Goal: Transaction & Acquisition: Purchase product/service

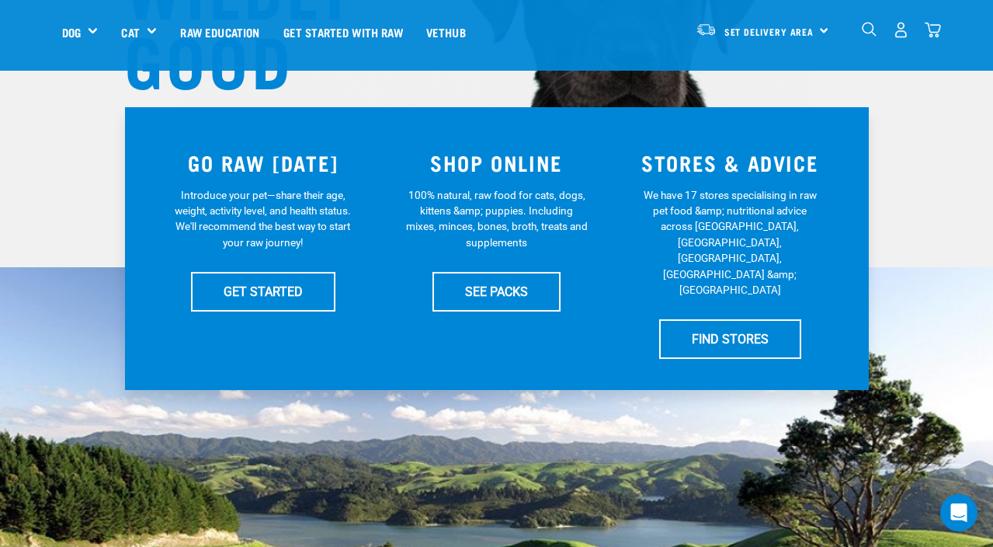
scroll to position [281, 0]
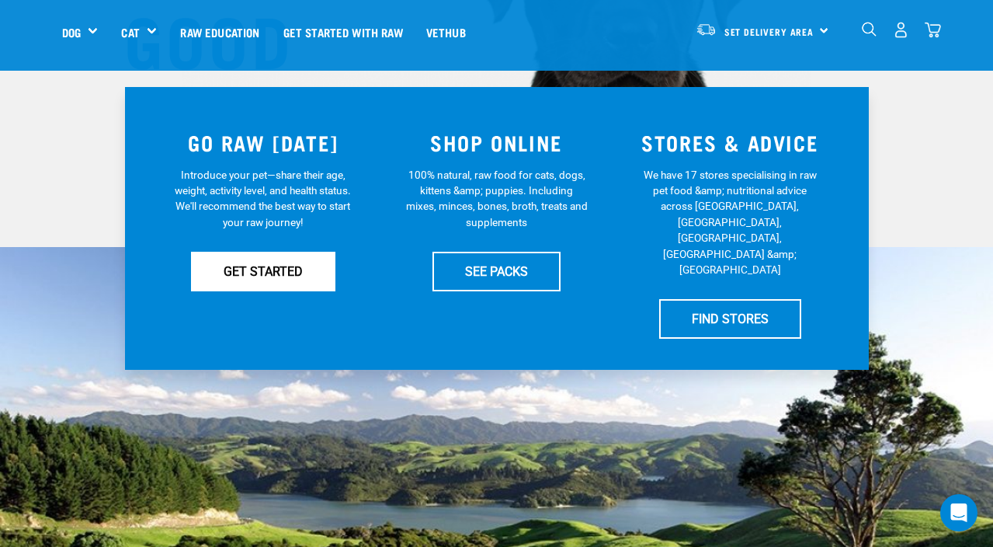
click at [276, 265] on link "GET STARTED" at bounding box center [263, 271] width 144 height 39
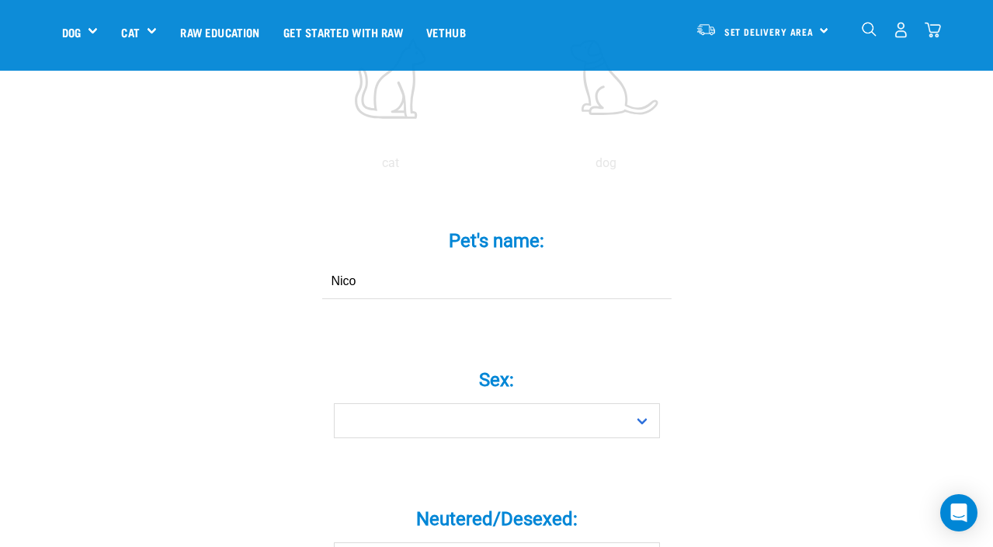
scroll to position [515, 0]
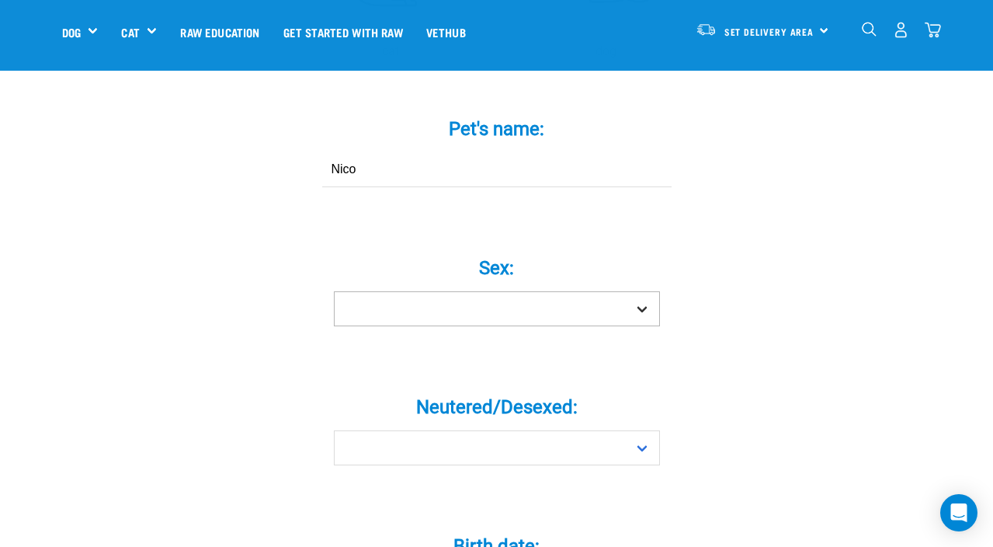
type input "Nico"
select select "boy"
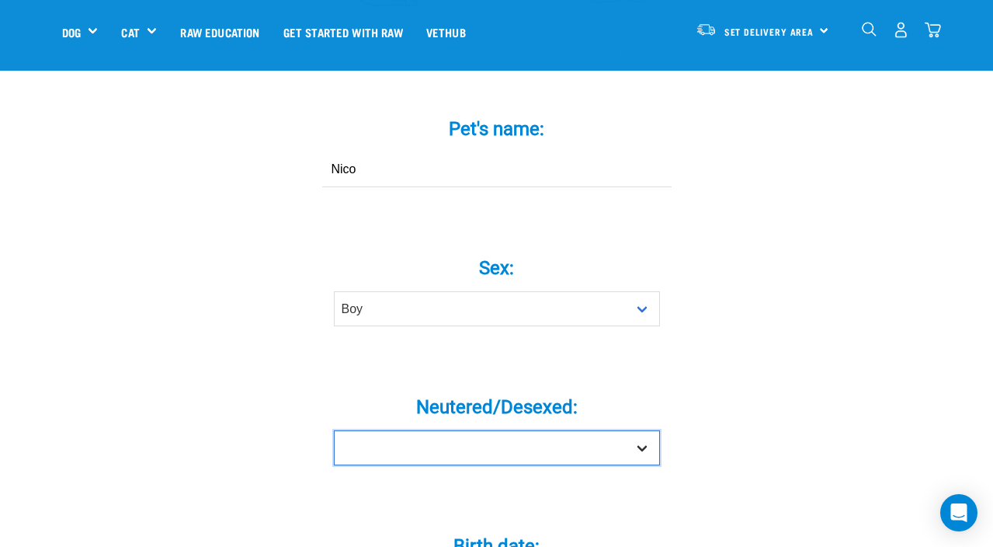
select select "no"
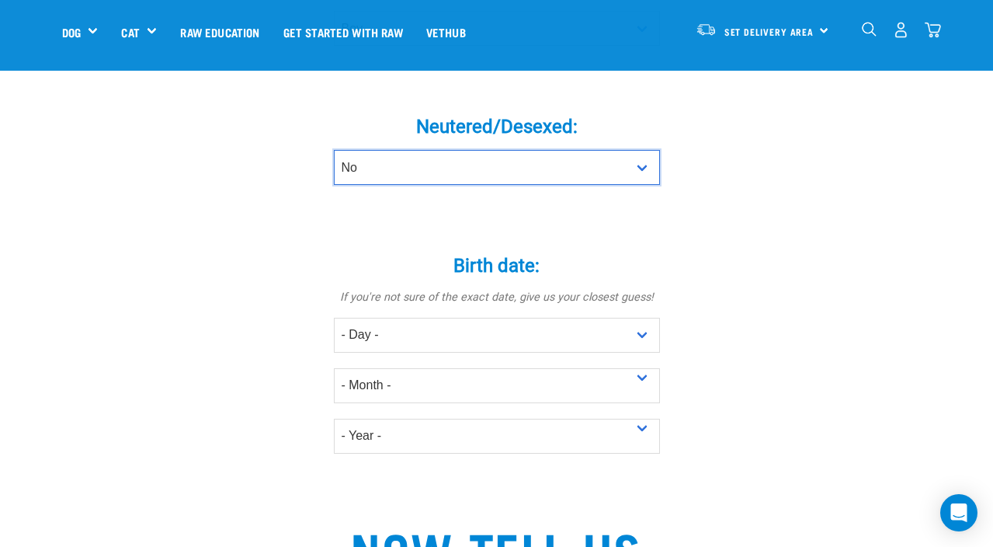
scroll to position [823, 0]
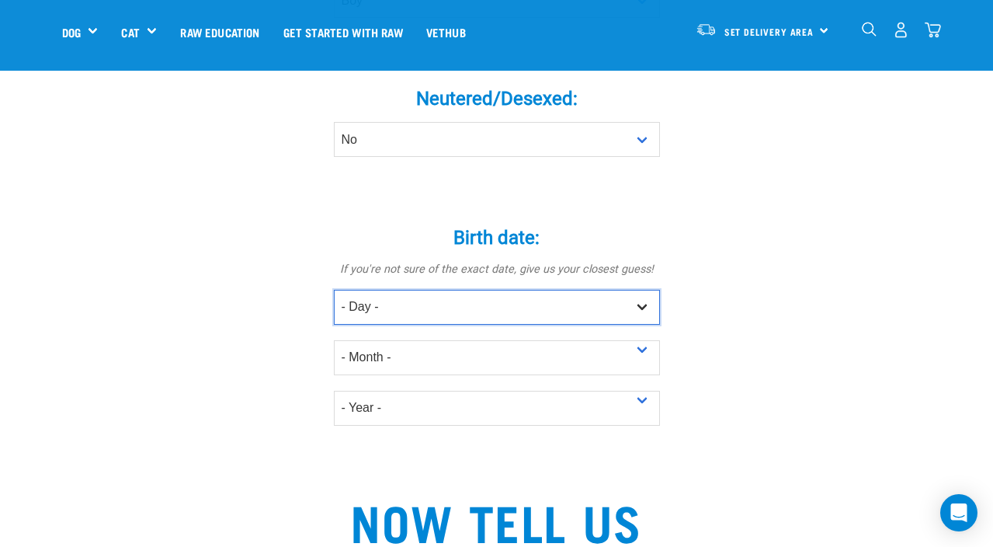
select select "7"
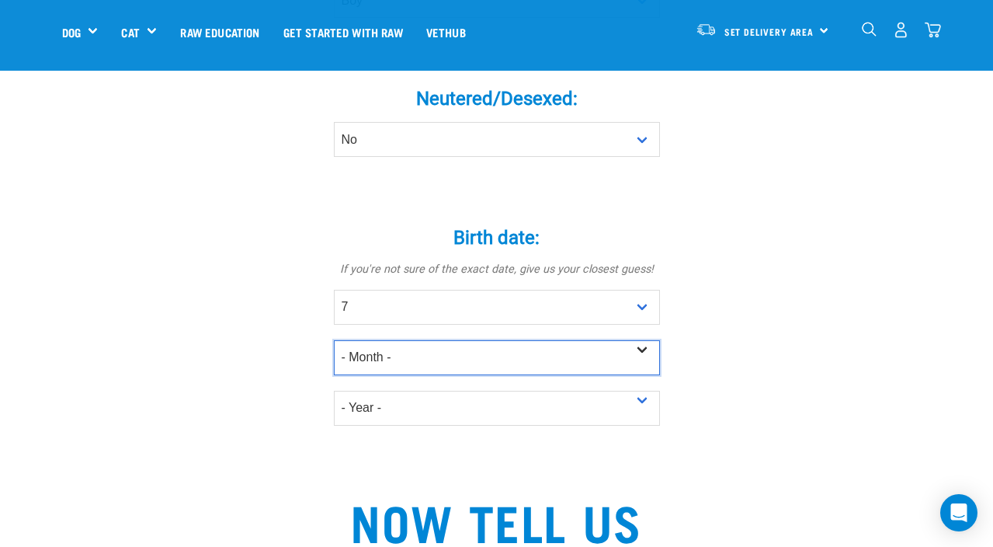
select select "July"
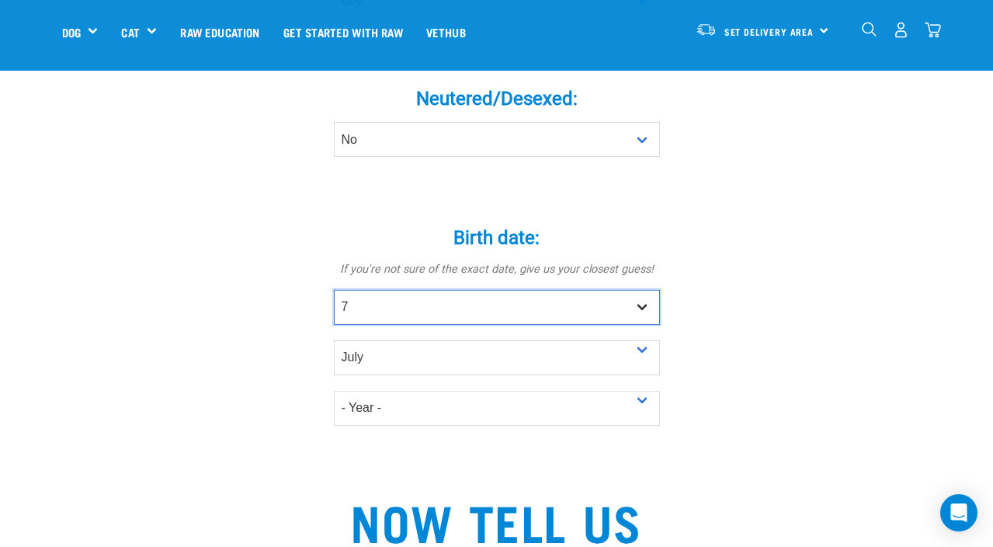
select select "25"
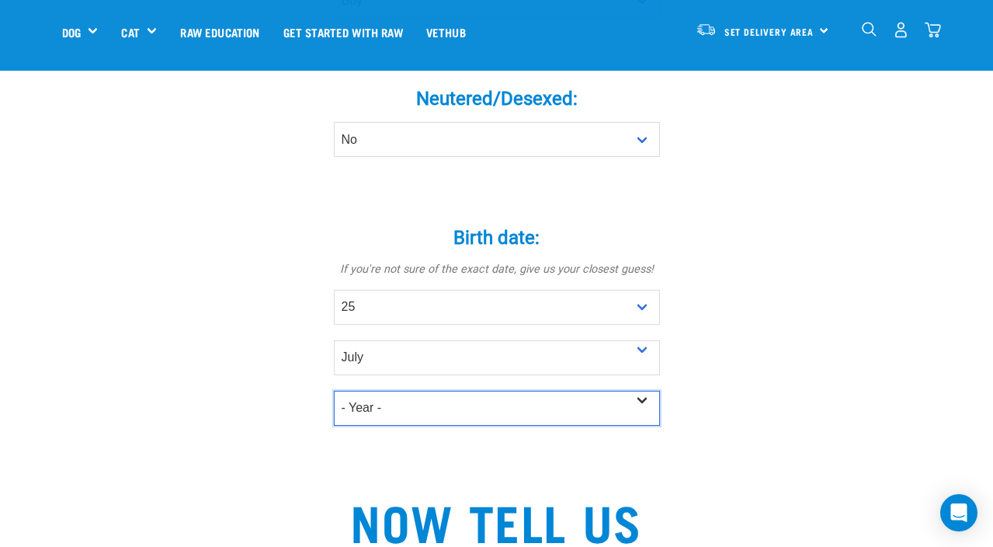
select select "2025"
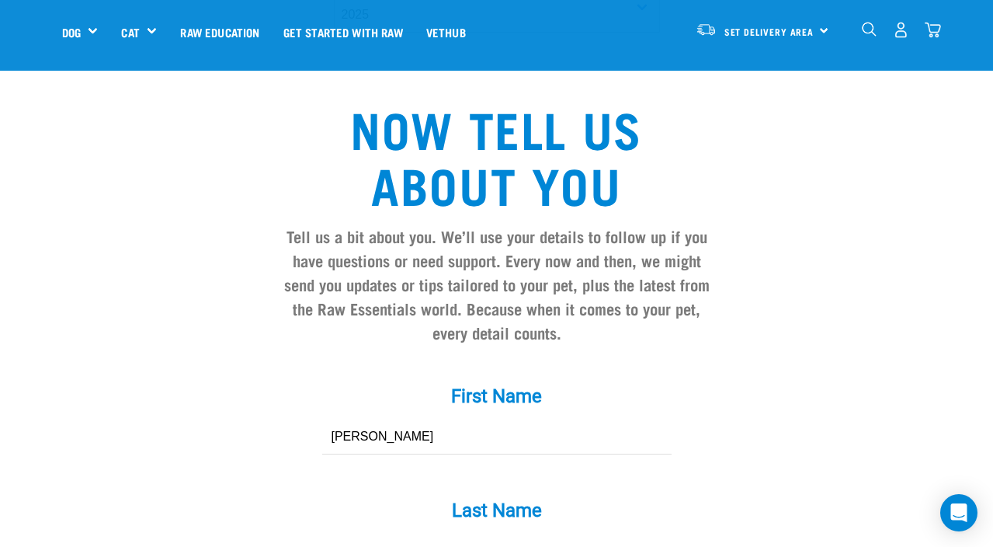
scroll to position [1358, 0]
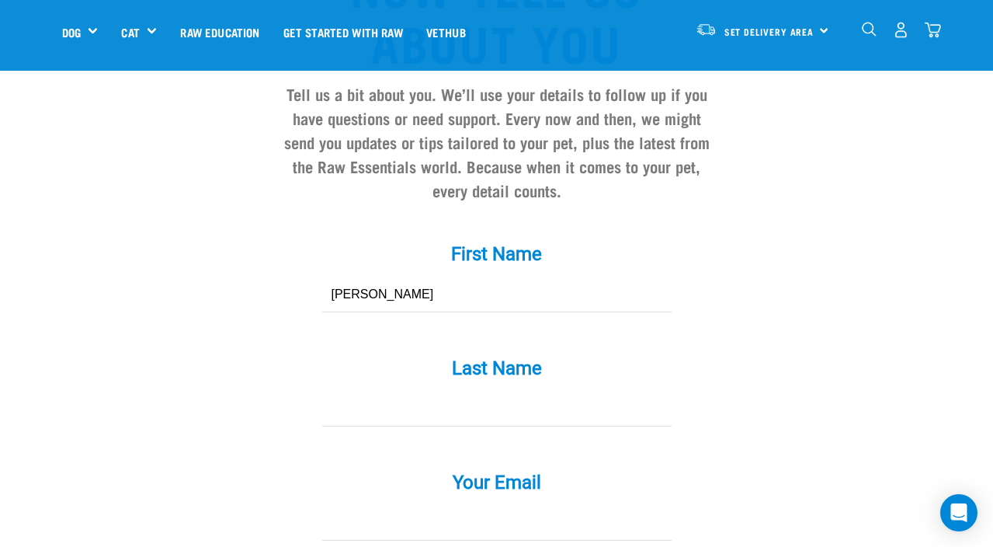
type input "JANINE"
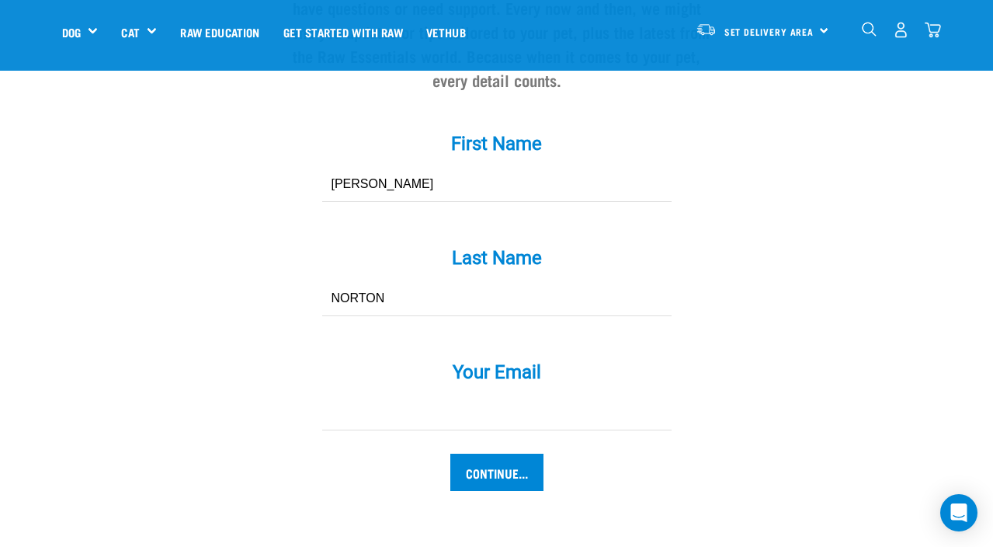
scroll to position [1593, 0]
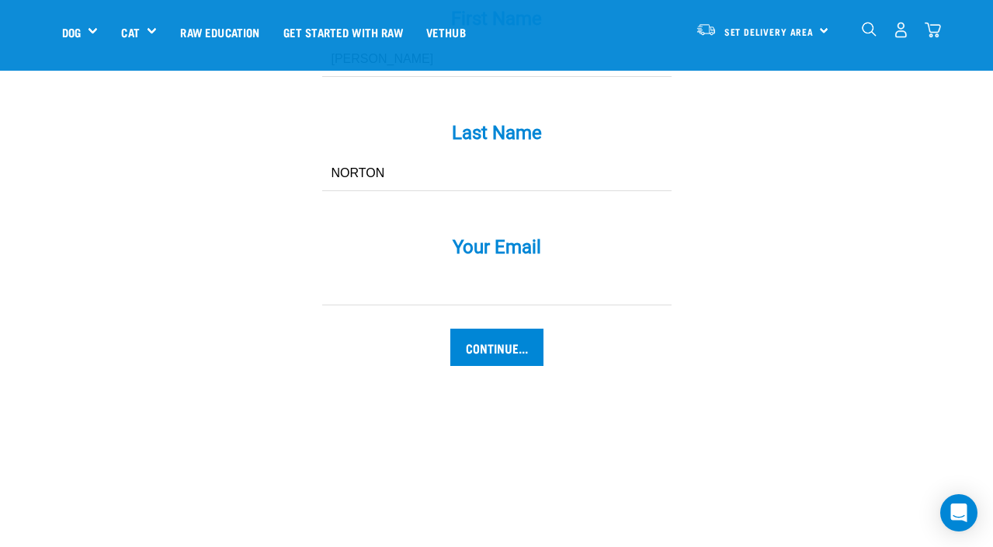
type input "NORTON"
type input "j9_nz@hotmail.com"
click at [509, 359] on input "Continue..." at bounding box center [496, 346] width 93 height 37
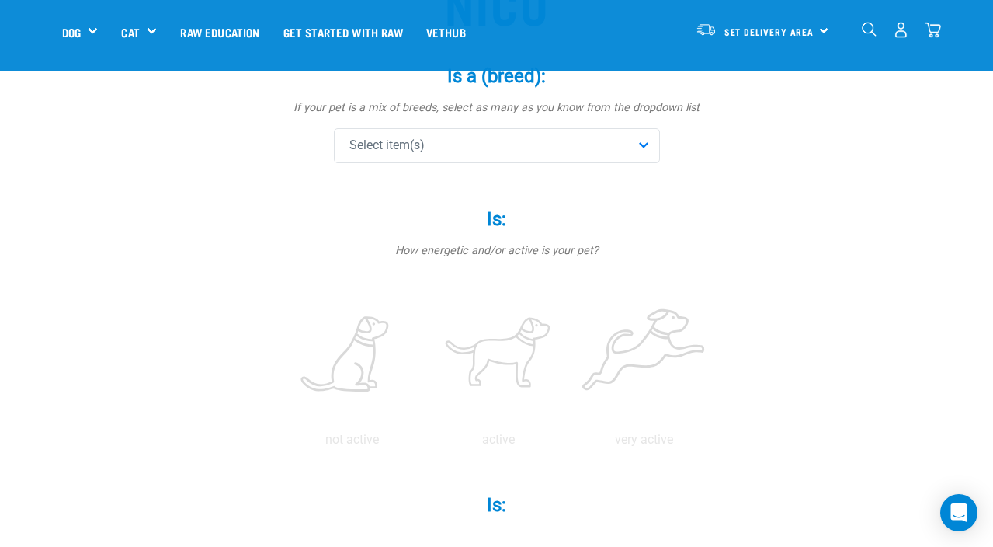
scroll to position [177, 0]
click at [506, 148] on div "Select item(s)" at bounding box center [497, 149] width 326 height 35
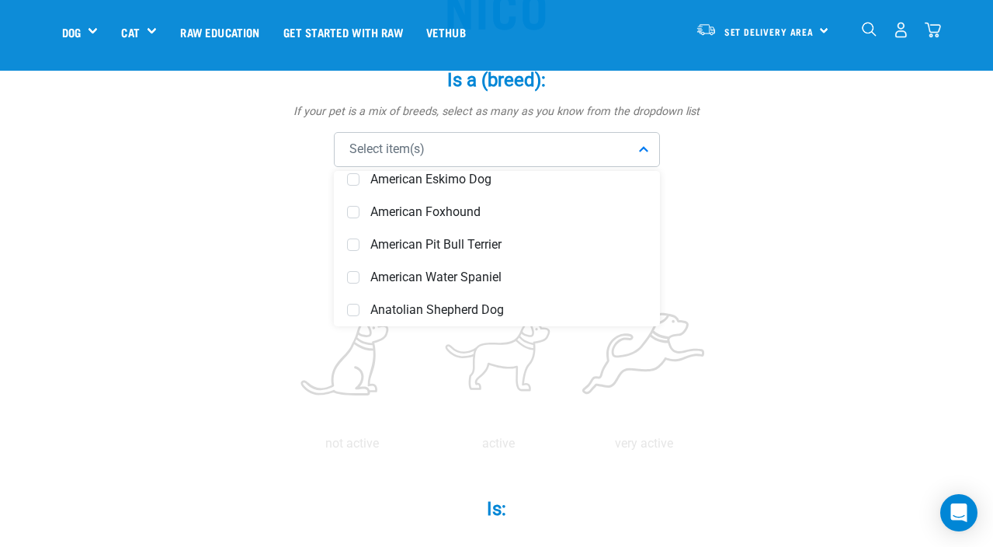
scroll to position [281, 0]
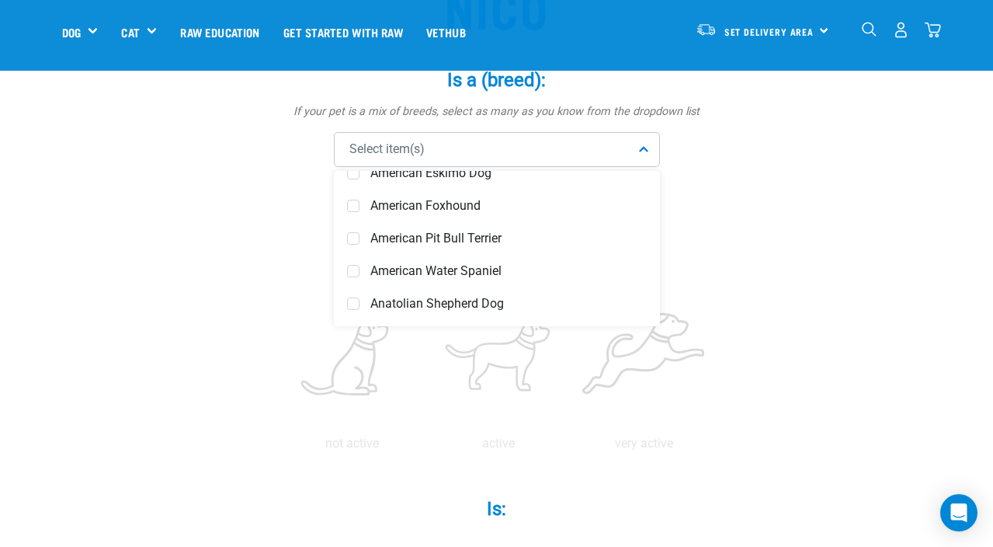
click at [445, 144] on div "Select item(s)" at bounding box center [497, 149] width 326 height 35
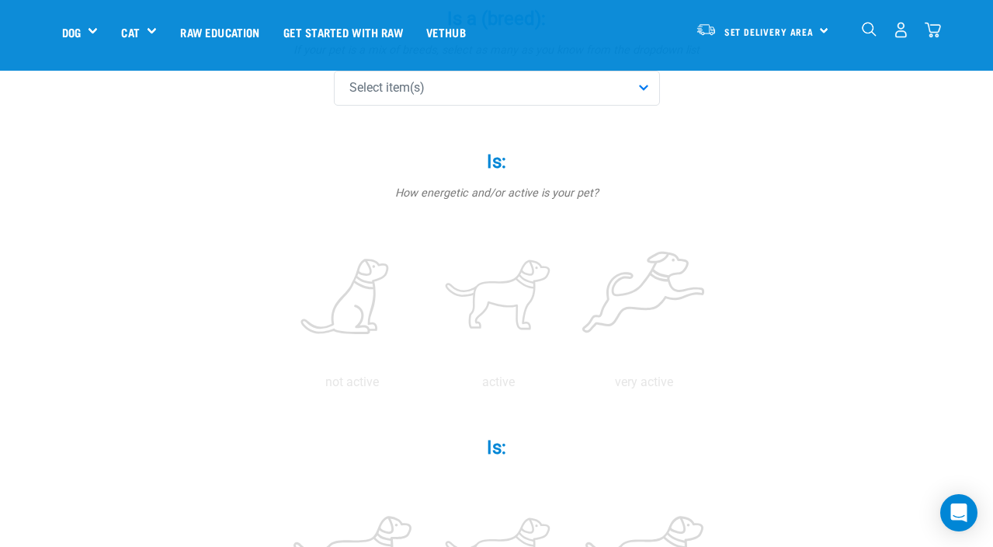
scroll to position [316, 0]
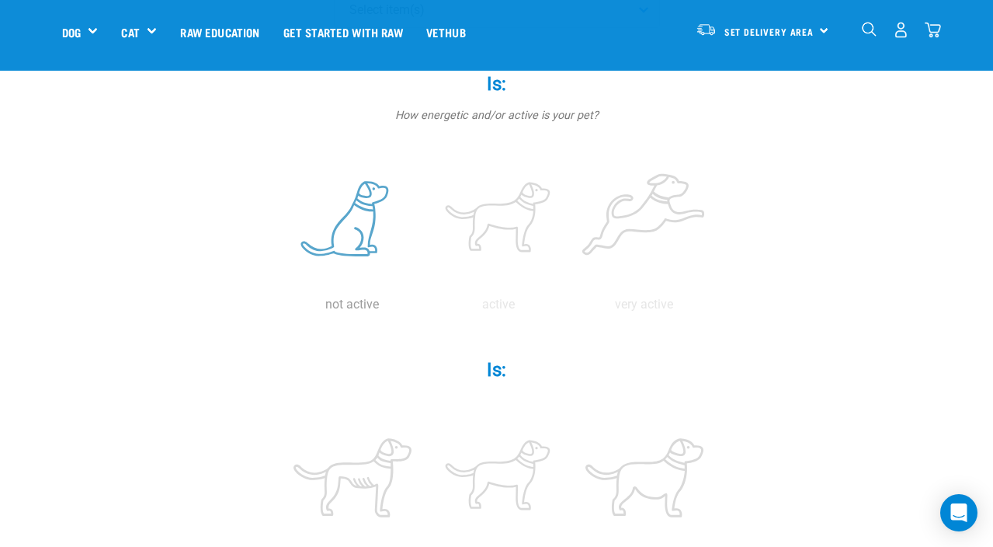
click at [360, 213] on label at bounding box center [353, 220] width 140 height 132
click at [279, 308] on input "radio" at bounding box center [279, 308] width 0 height 0
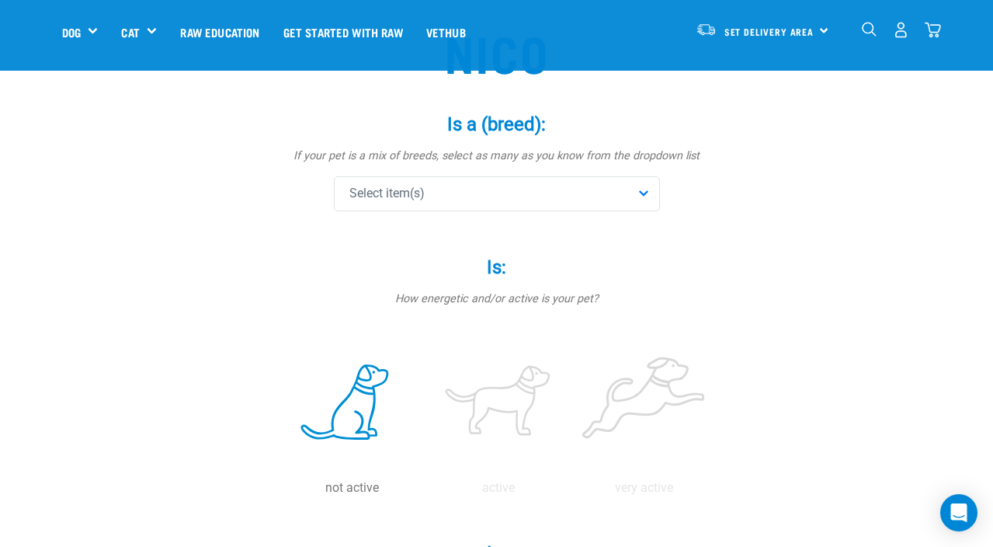
scroll to position [114, 0]
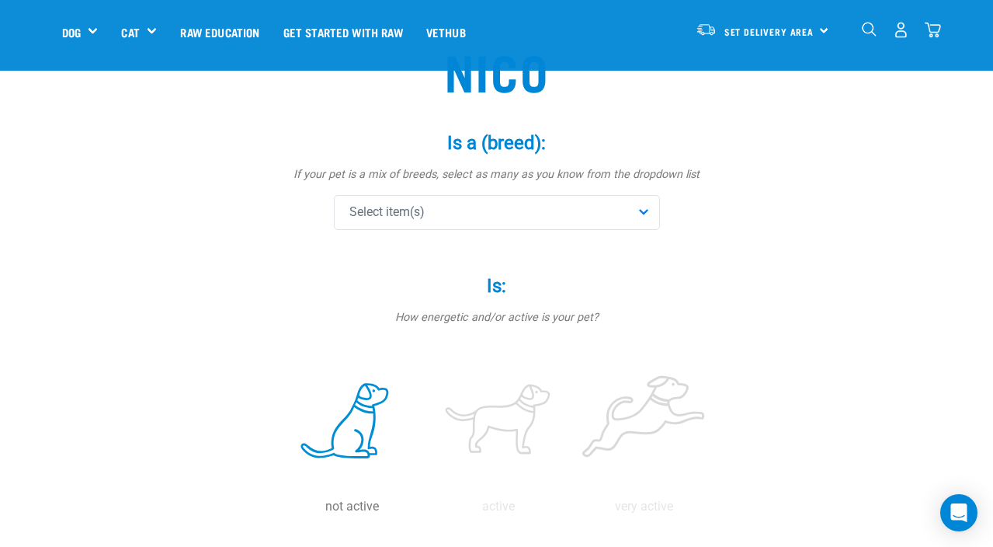
click at [468, 215] on div "Select item(s)" at bounding box center [497, 212] width 326 height 35
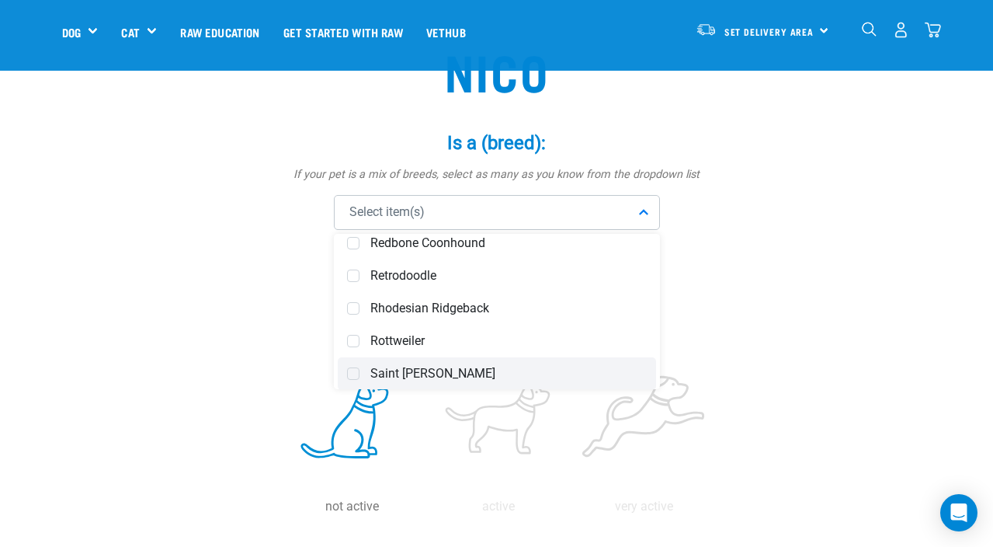
scroll to position [5167, 0]
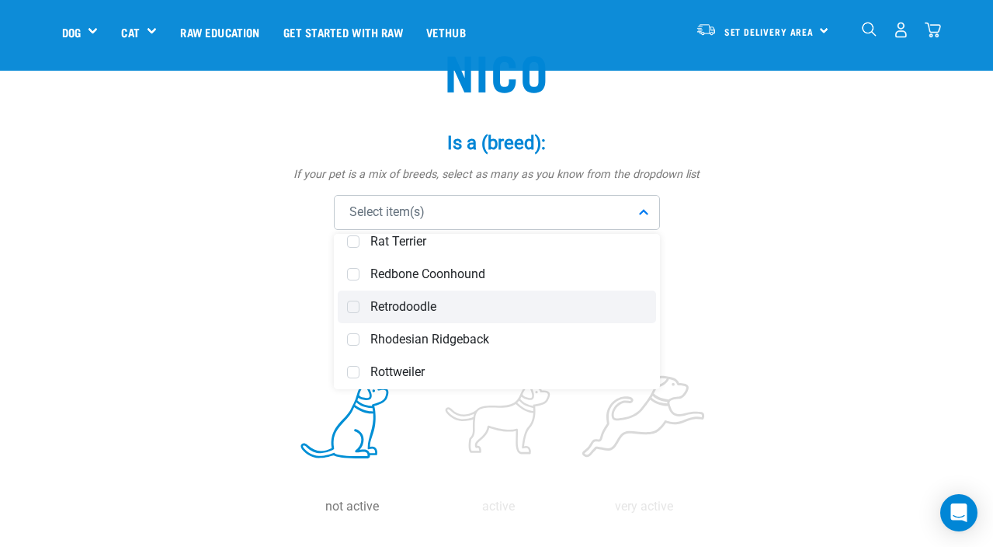
click at [352, 306] on span at bounding box center [353, 306] width 12 height 12
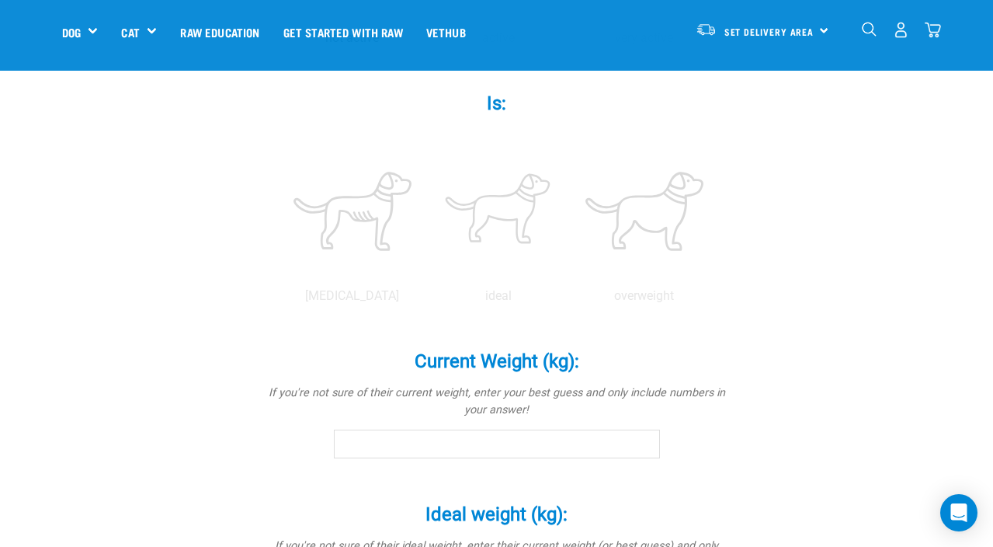
scroll to position [592, 0]
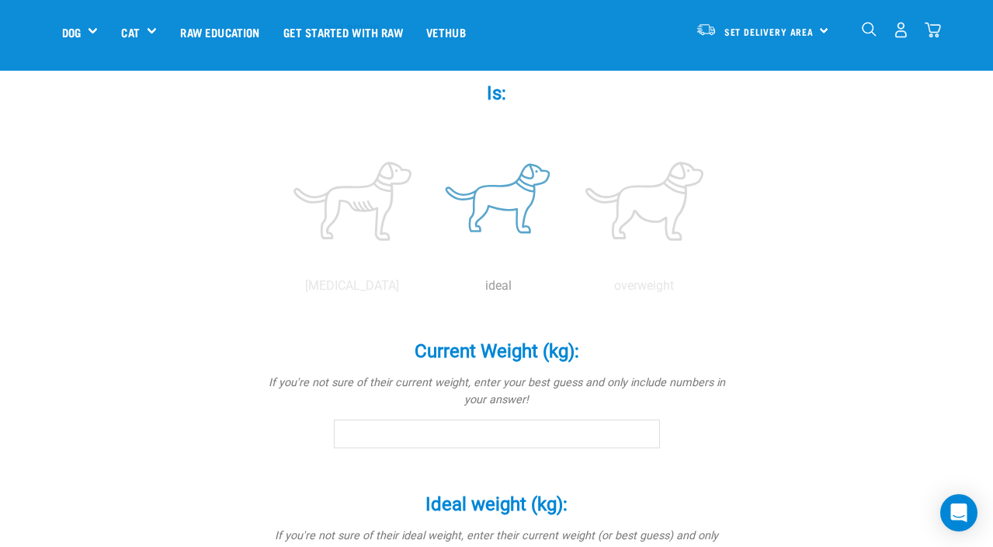
click at [506, 182] on label at bounding box center [499, 201] width 140 height 132
click at [425, 290] on input "radio" at bounding box center [425, 290] width 0 height 0
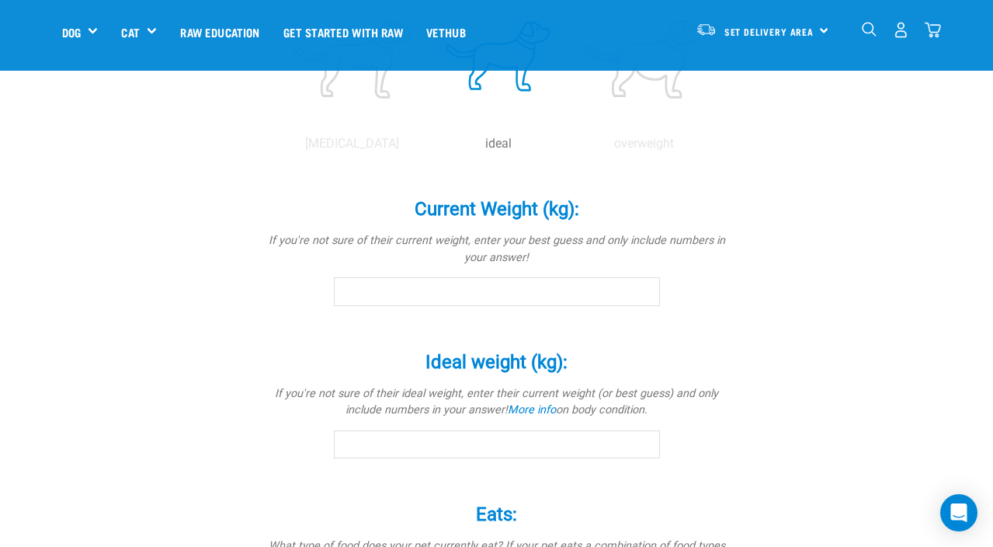
scroll to position [765, 0]
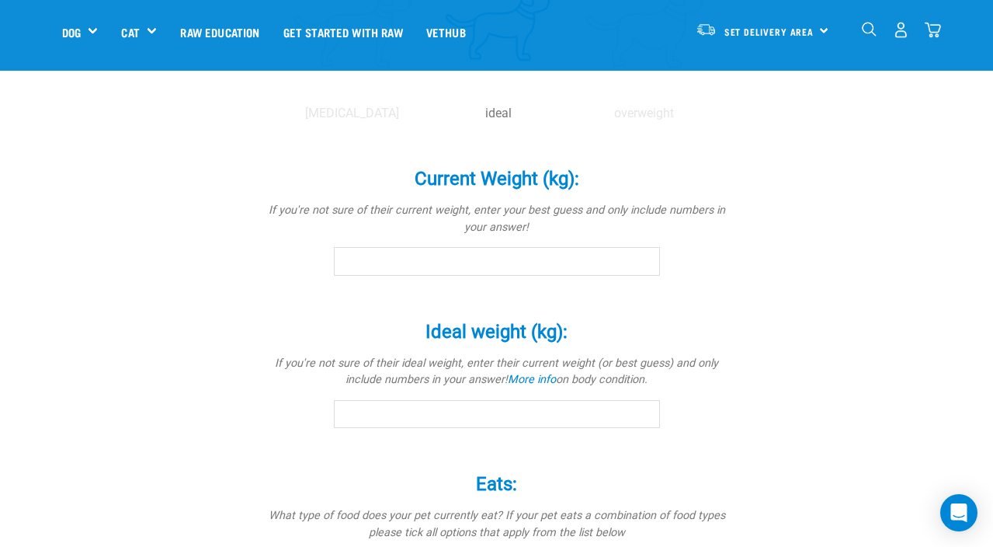
click at [443, 256] on input "Current Weight (kg): *" at bounding box center [497, 261] width 326 height 28
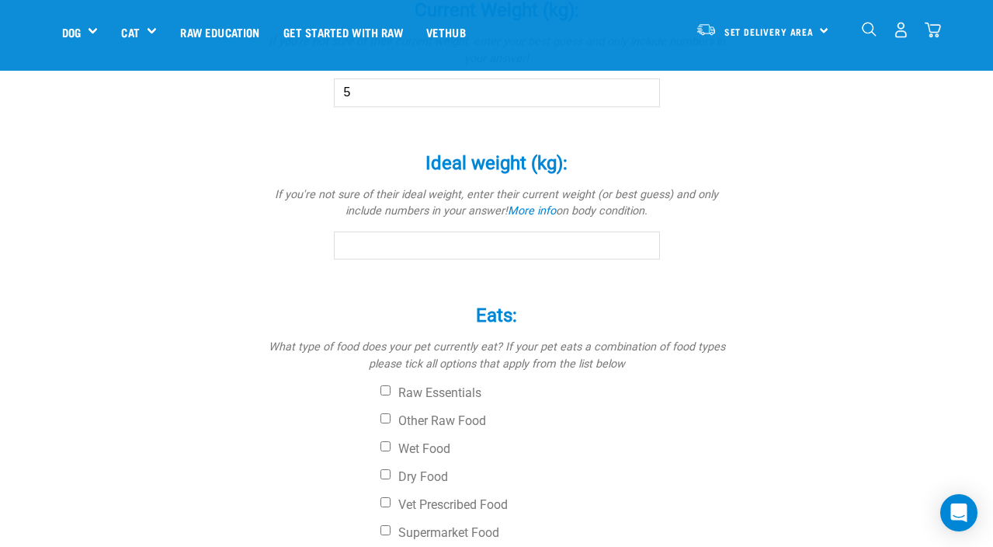
scroll to position [935, 0]
type input "5"
click at [333, 408] on div "Raw Essentials Other Raw Food Wet Food Dry Food Vet Prescribed Food Supermarket…" at bounding box center [497, 461] width 466 height 155
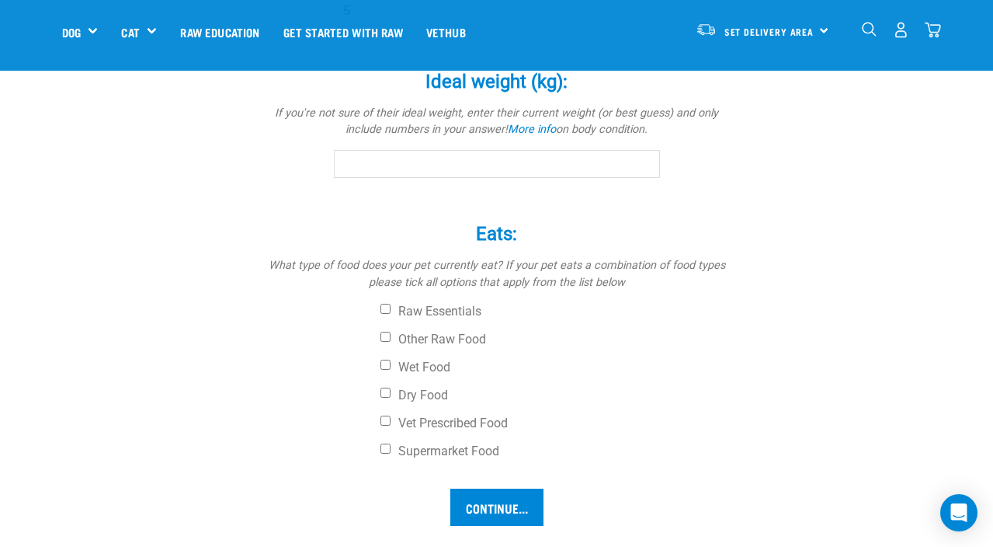
scroll to position [1095, 0]
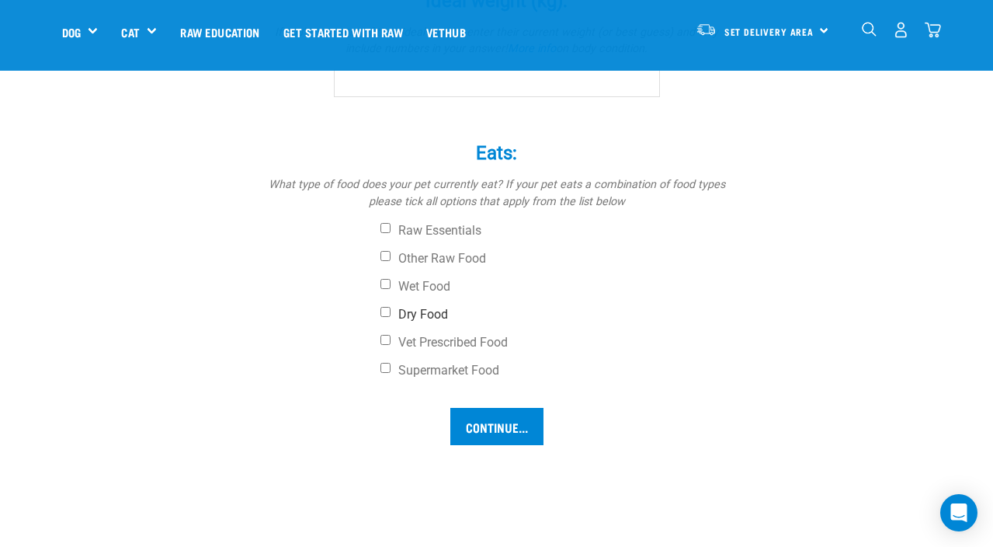
click at [385, 307] on input "Dry Food" at bounding box center [385, 312] width 10 height 10
checkbox input "true"
click at [383, 256] on input "Other Raw Food" at bounding box center [385, 256] width 10 height 10
checkbox input "true"
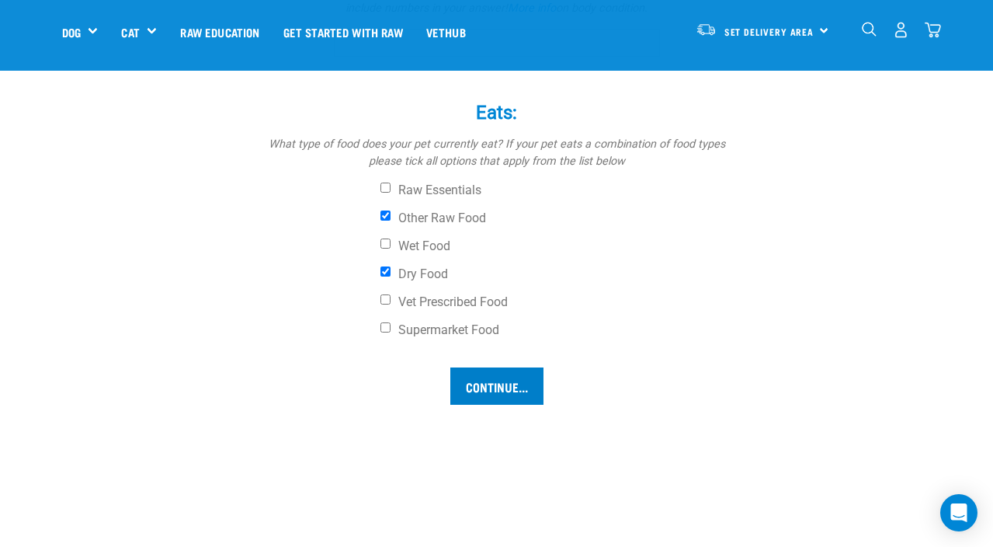
click at [495, 376] on input "Continue..." at bounding box center [496, 385] width 93 height 37
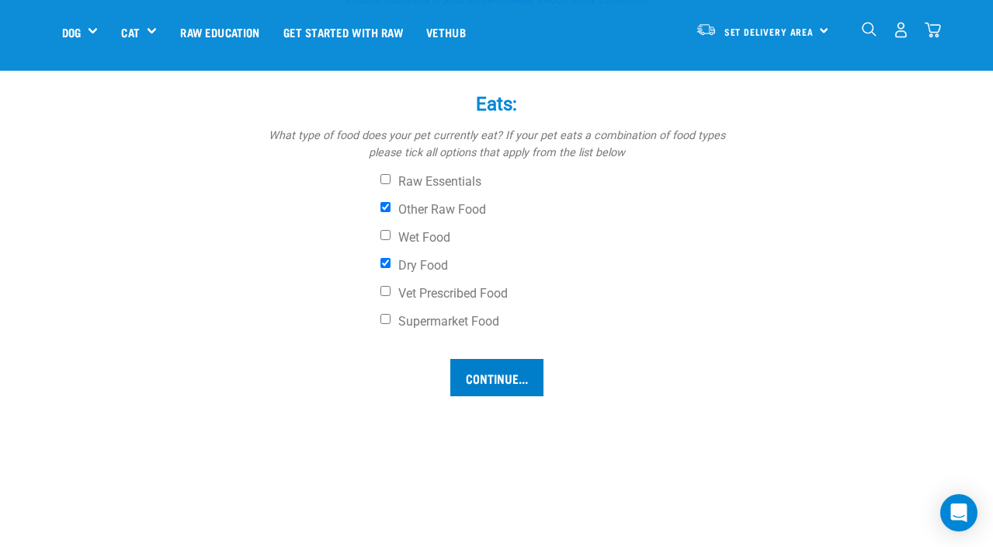
scroll to position [1146, 0]
click at [484, 377] on input "Continue..." at bounding box center [496, 375] width 93 height 37
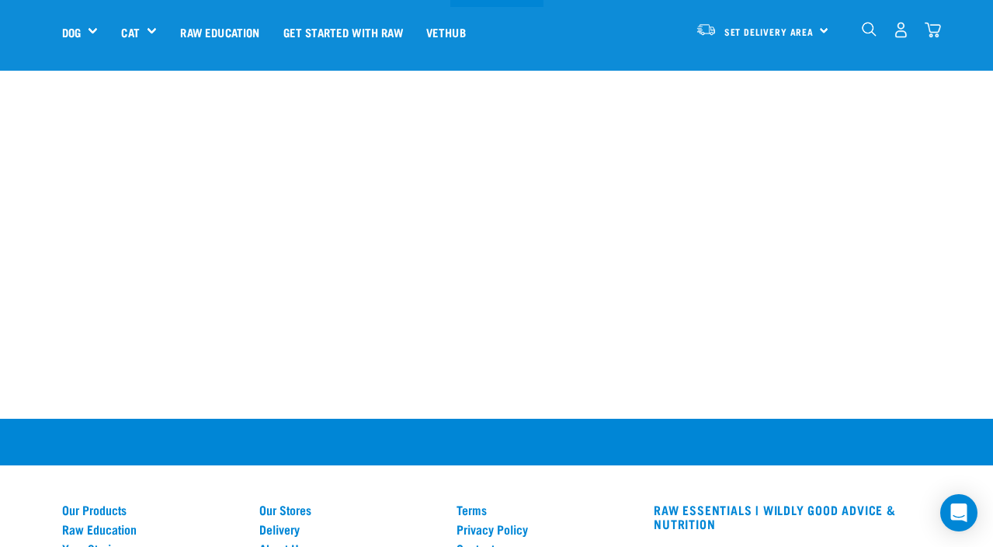
scroll to position [1537, 0]
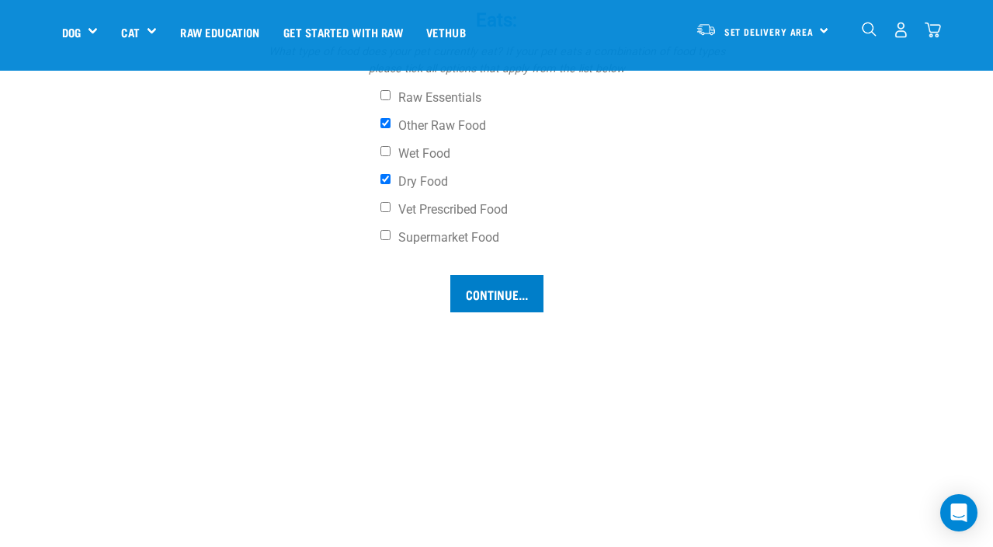
click at [493, 289] on input "Continue..." at bounding box center [496, 293] width 93 height 37
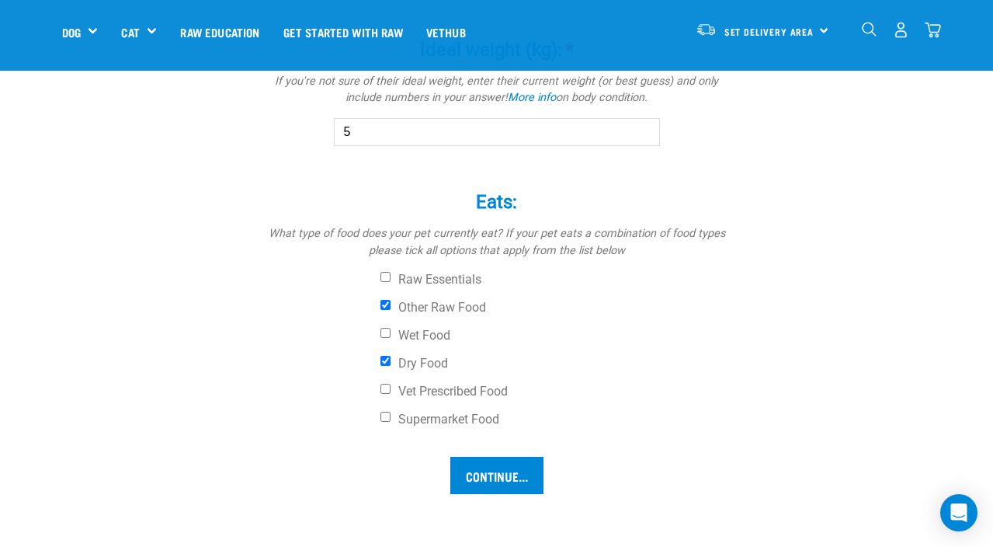
scroll to position [1070, 0]
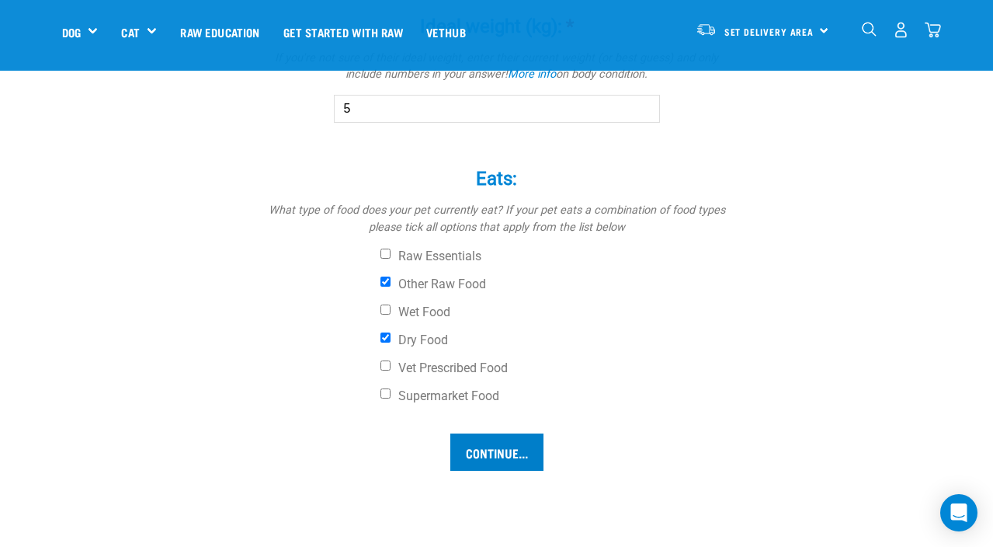
type input "5"
click at [482, 443] on input "Continue..." at bounding box center [496, 451] width 93 height 37
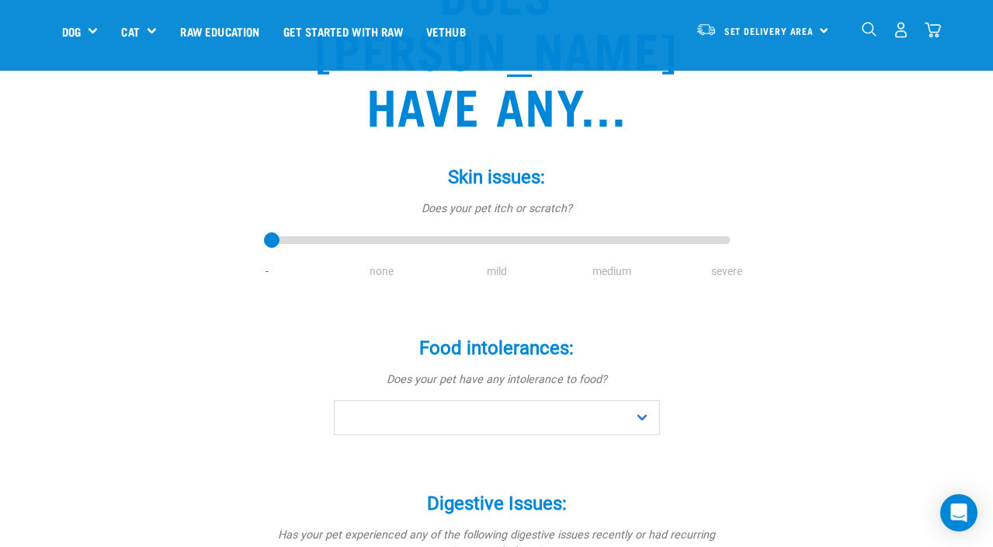
scroll to position [234, 0]
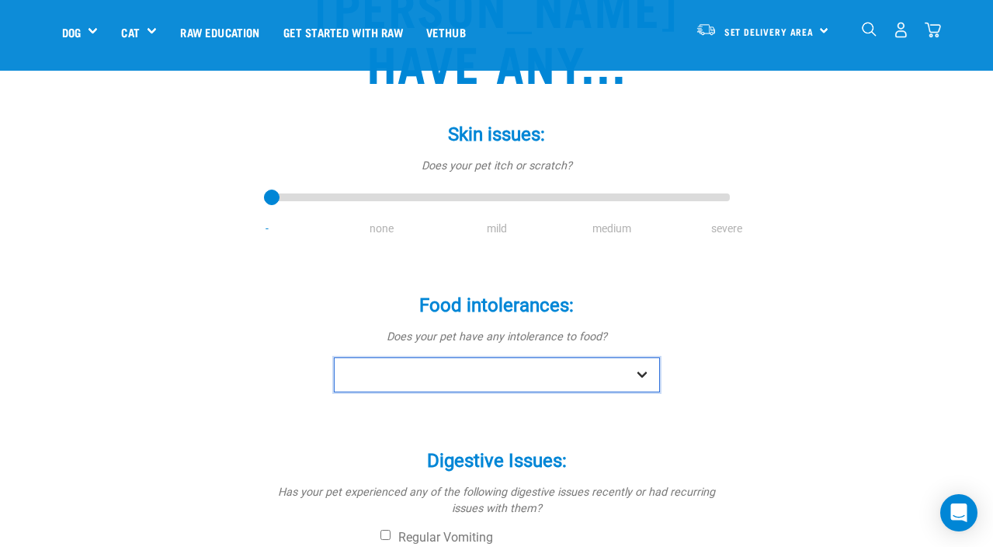
select select "no"
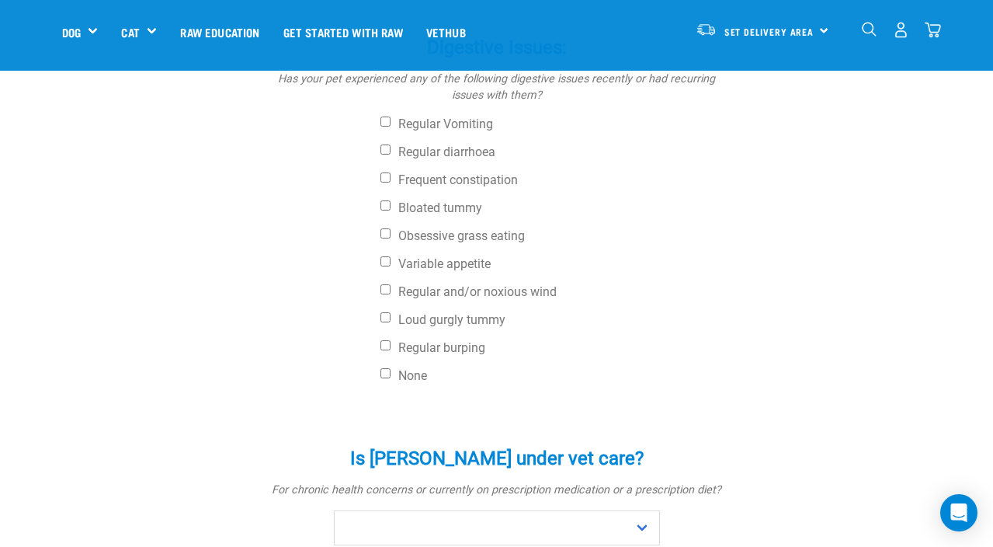
scroll to position [657, 0]
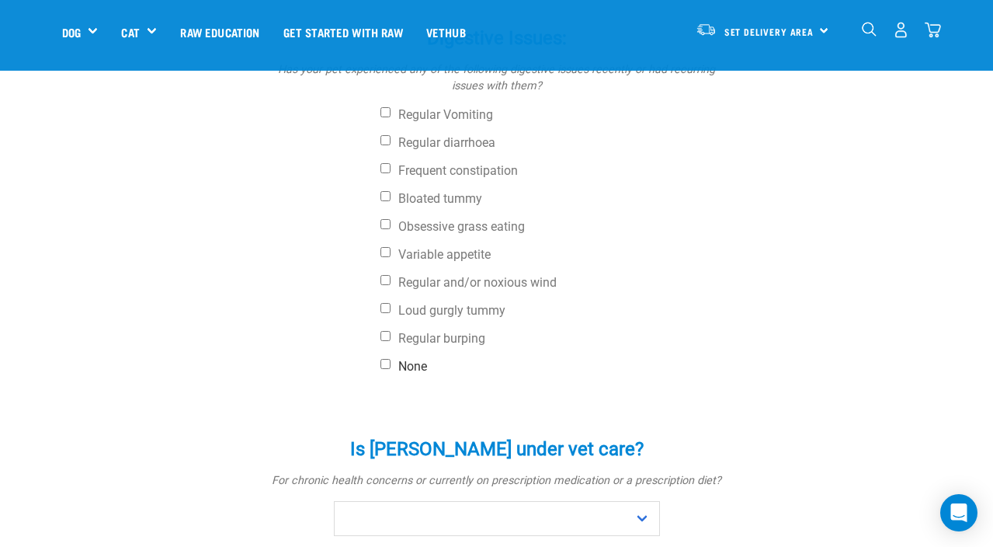
click at [391, 359] on label "None" at bounding box center [554, 367] width 349 height 16
click at [391, 359] on input "None" at bounding box center [385, 364] width 10 height 10
checkbox input "true"
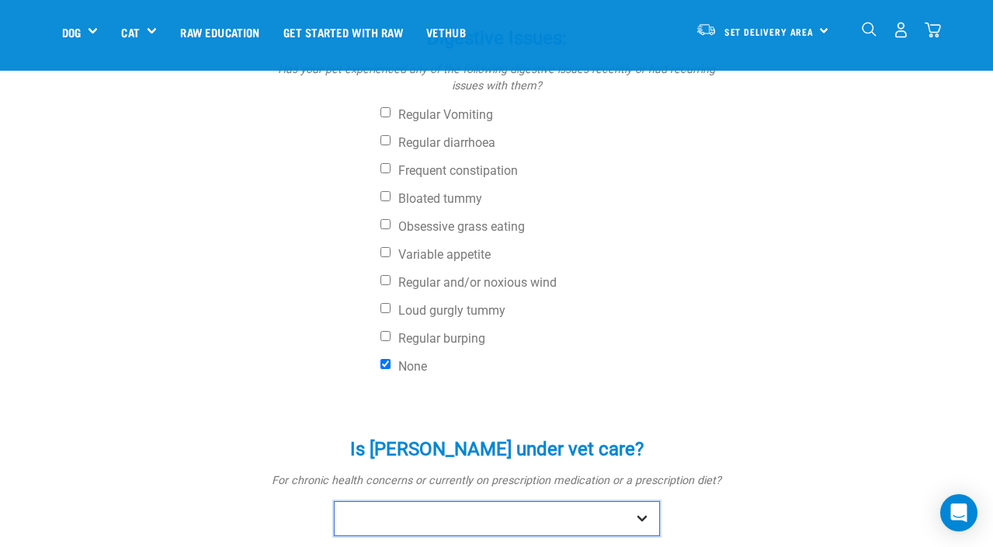
select select "no"
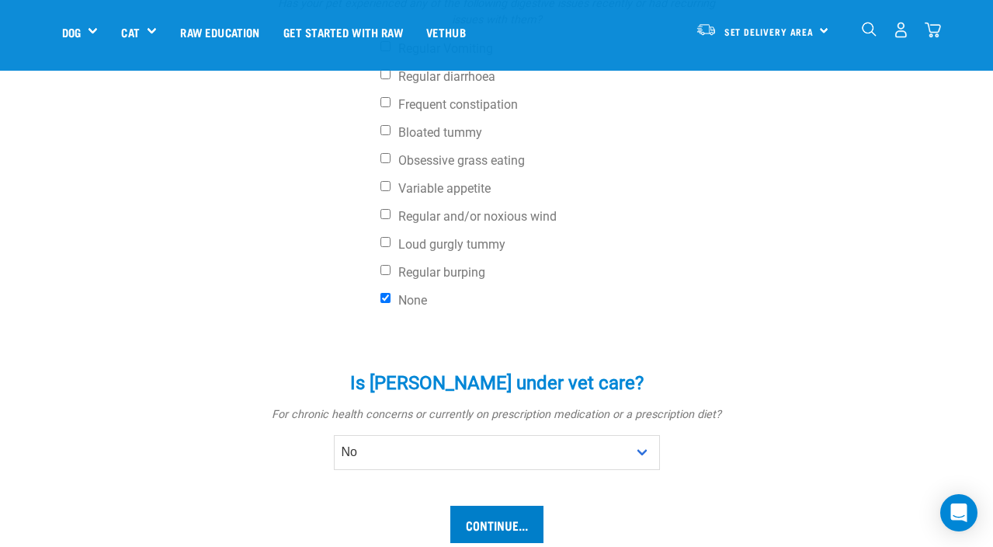
click at [479, 505] on input "Continue..." at bounding box center [496, 523] width 93 height 37
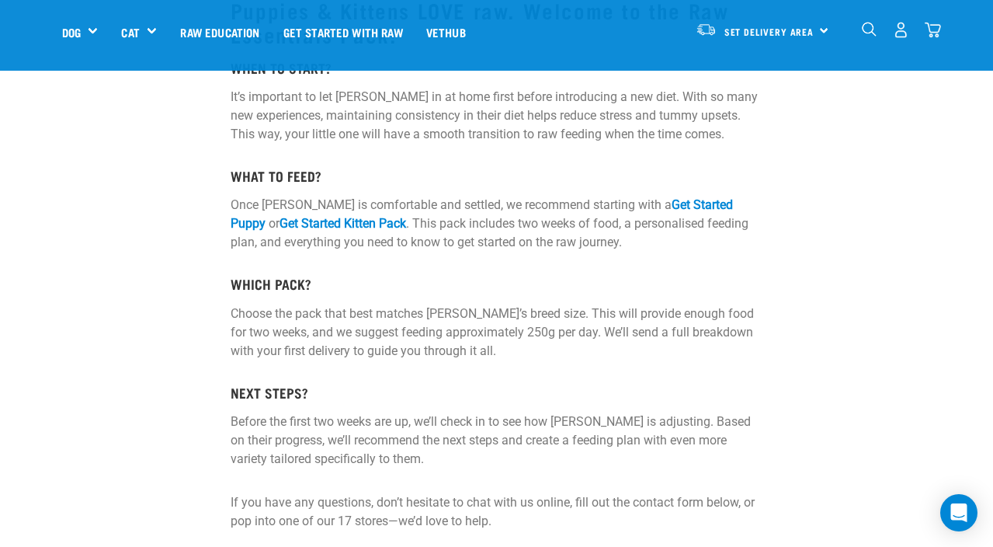
scroll to position [255, 0]
click at [641, 197] on link "Get Started Puppy" at bounding box center [482, 212] width 502 height 33
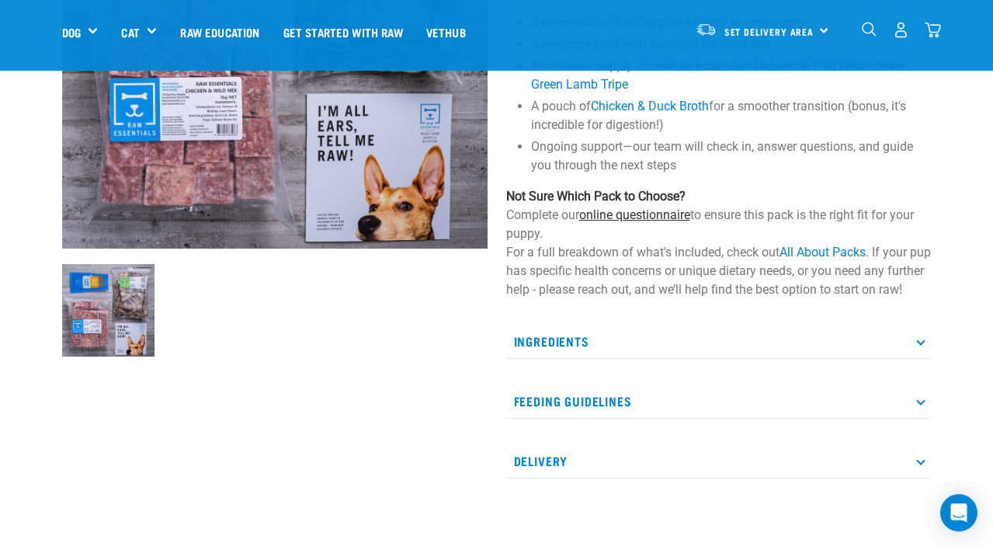
scroll to position [292, 0]
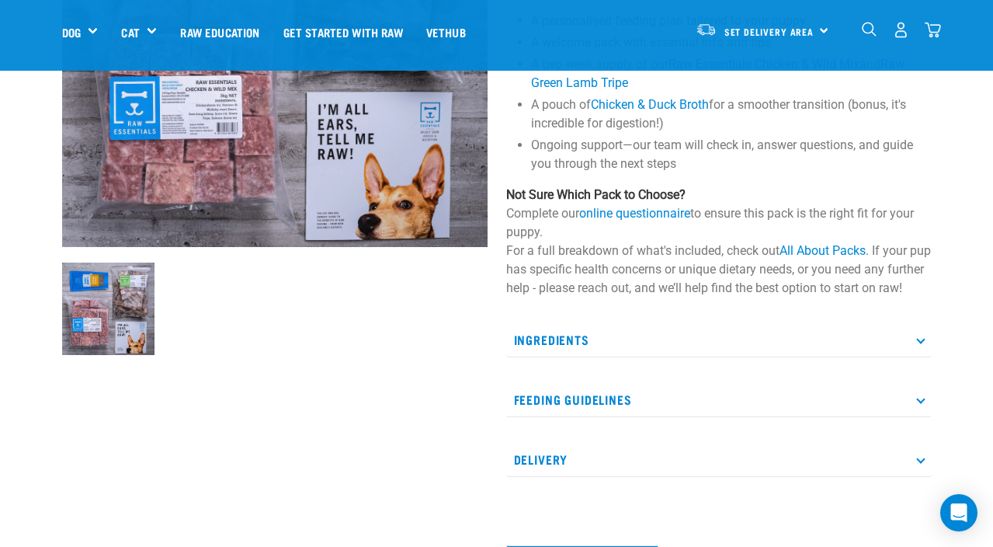
click at [572, 353] on p "Ingredients" at bounding box center [718, 339] width 425 height 35
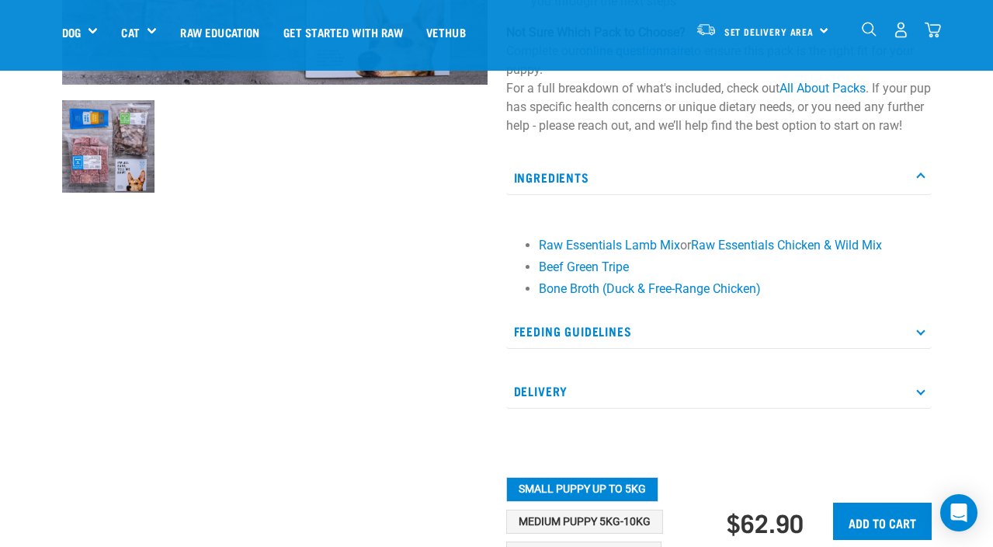
scroll to position [463, 0]
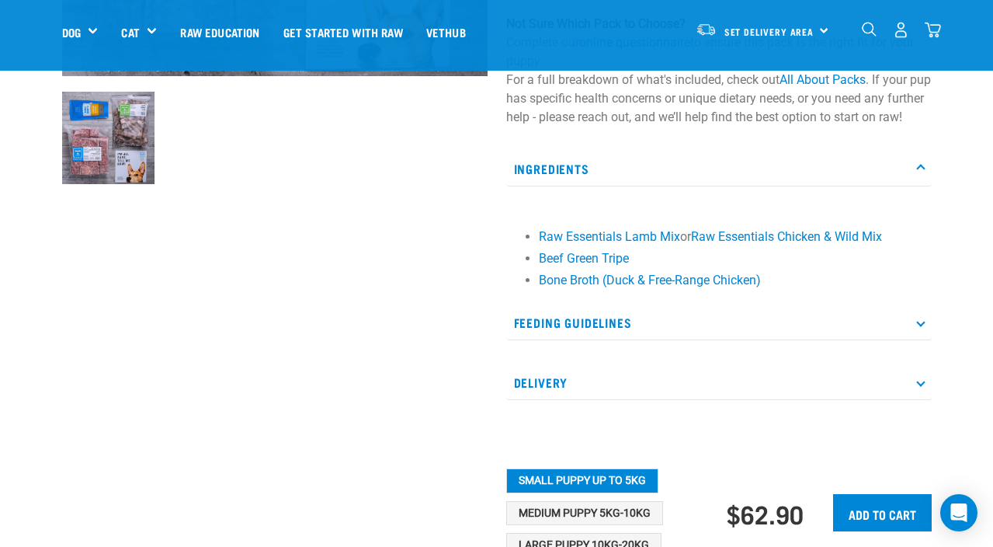
click at [515, 340] on p "Feeding Guidelines" at bounding box center [718, 322] width 425 height 35
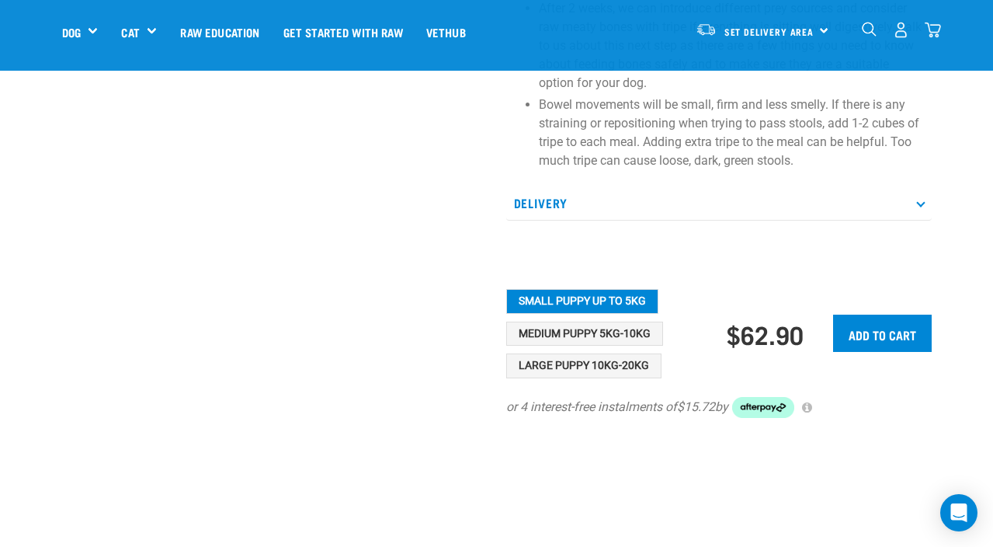
scroll to position [1157, 0]
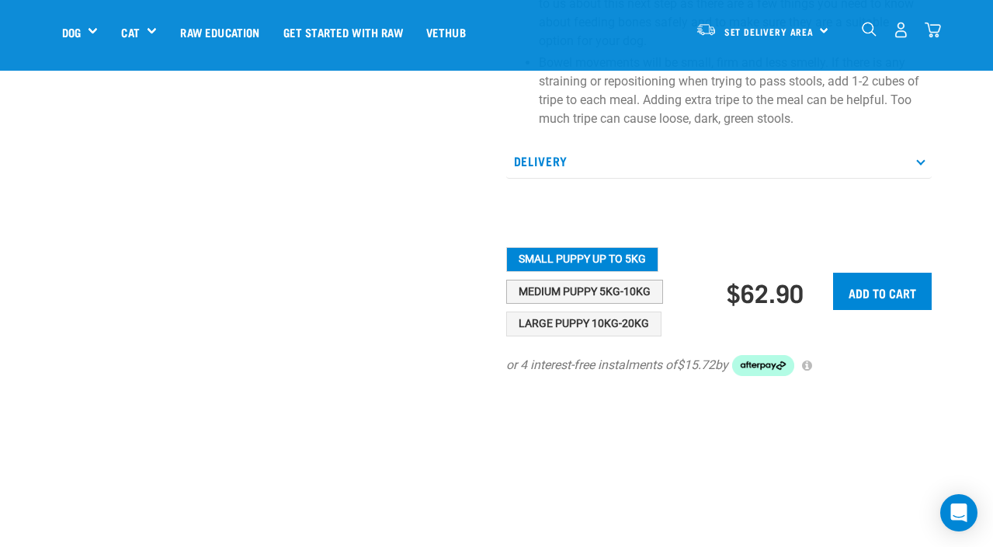
click at [543, 304] on button "Medium Puppy 5kg-10kg" at bounding box center [584, 291] width 157 height 25
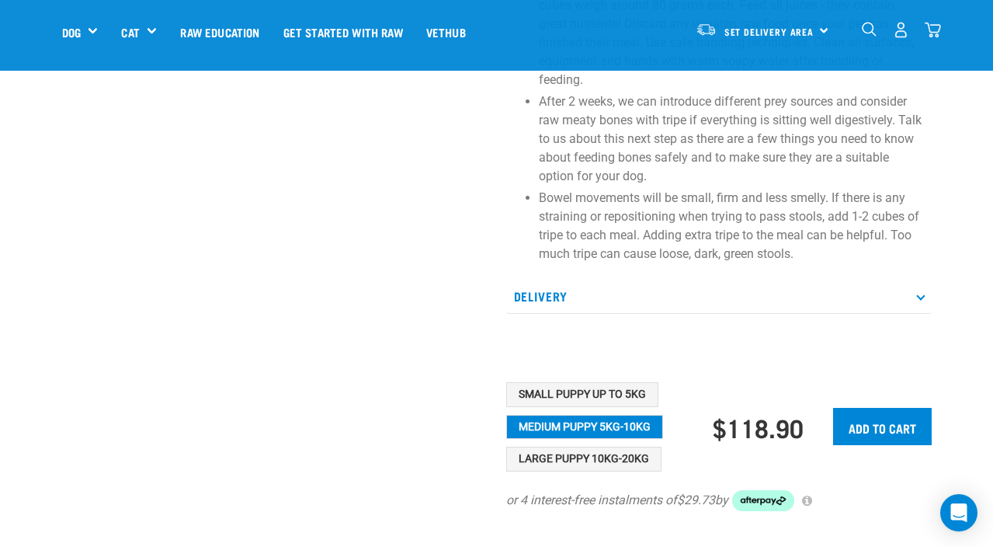
scroll to position [1123, 0]
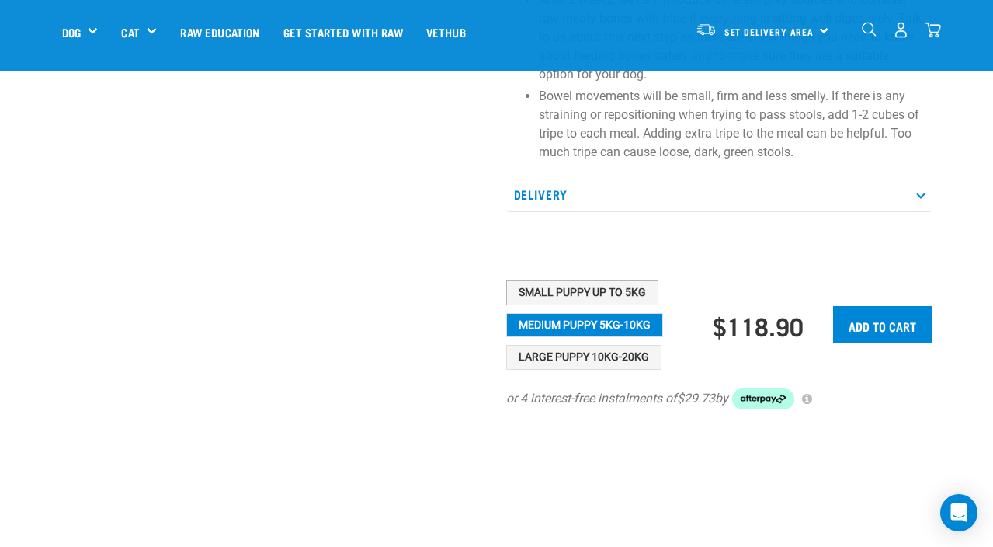
click at [622, 305] on button "Small Puppy up to 5kg" at bounding box center [582, 292] width 152 height 25
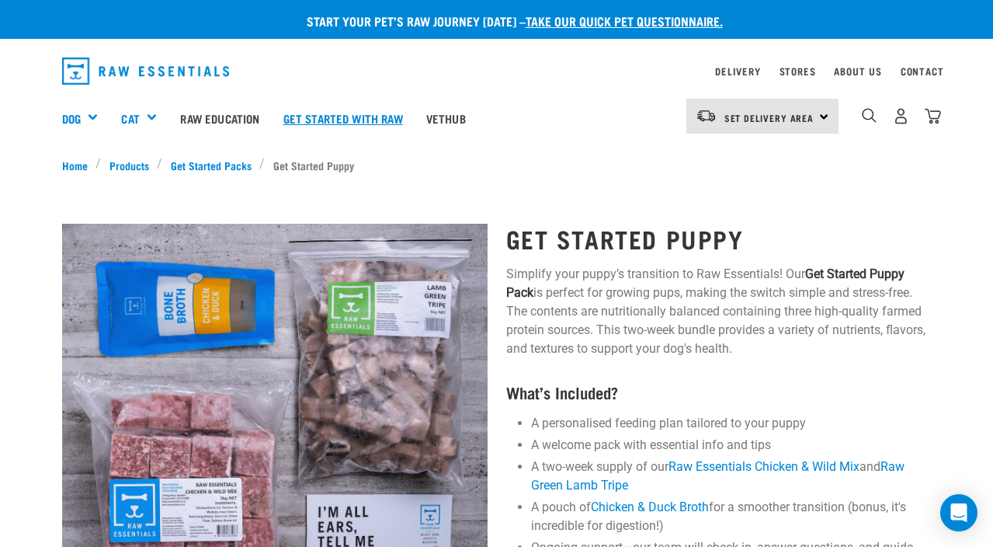
scroll to position [0, 0]
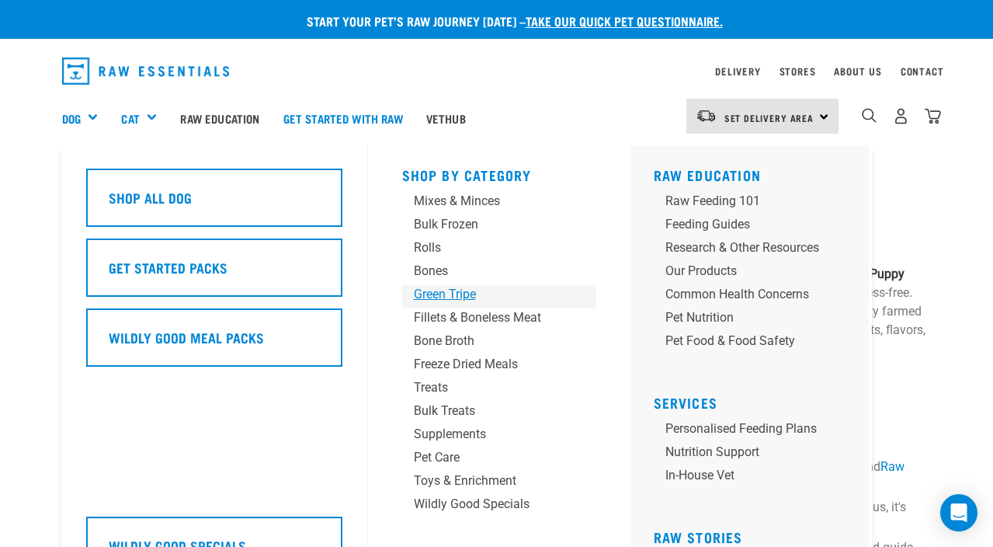
click at [434, 300] on div "Green Tripe" at bounding box center [486, 294] width 145 height 19
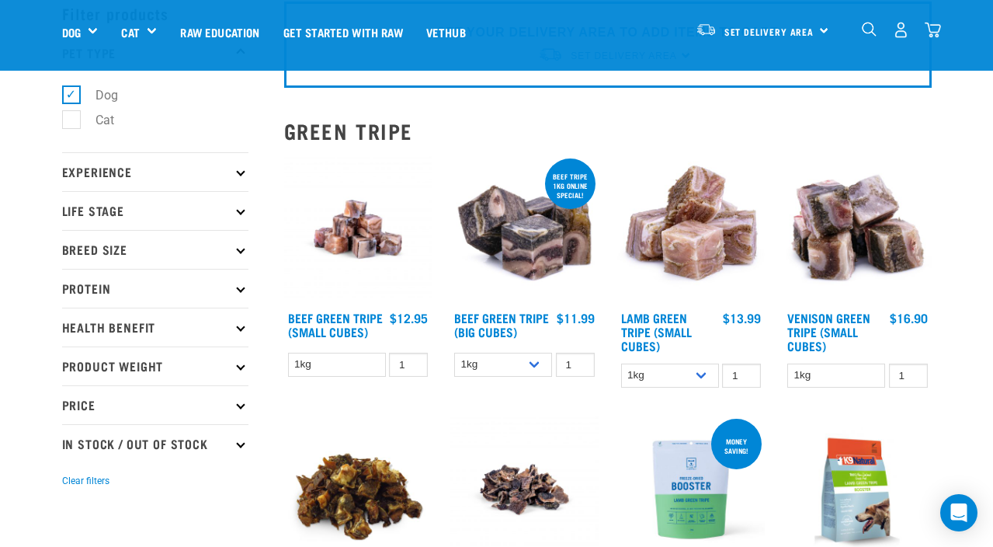
scroll to position [78, 0]
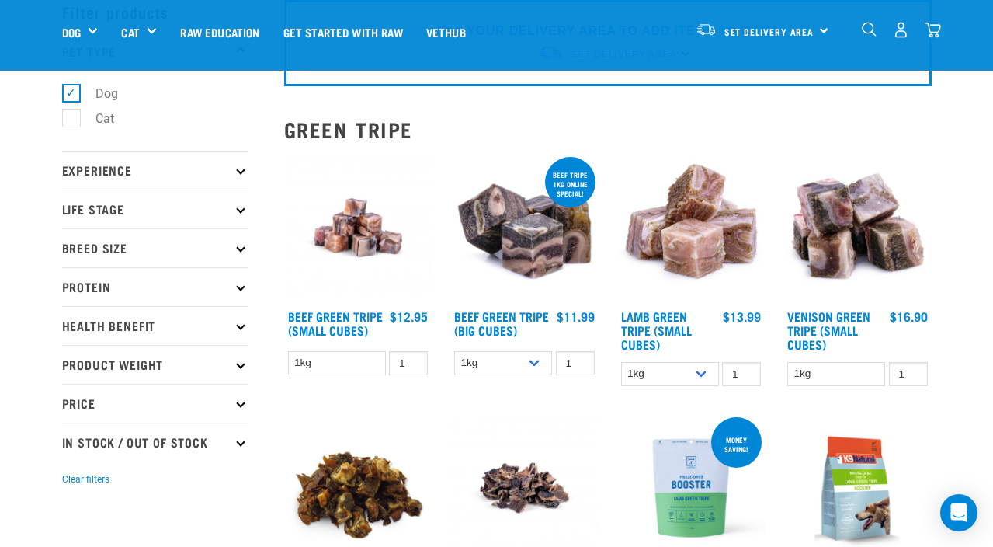
click at [241, 253] on p "Breed Size" at bounding box center [155, 247] width 186 height 39
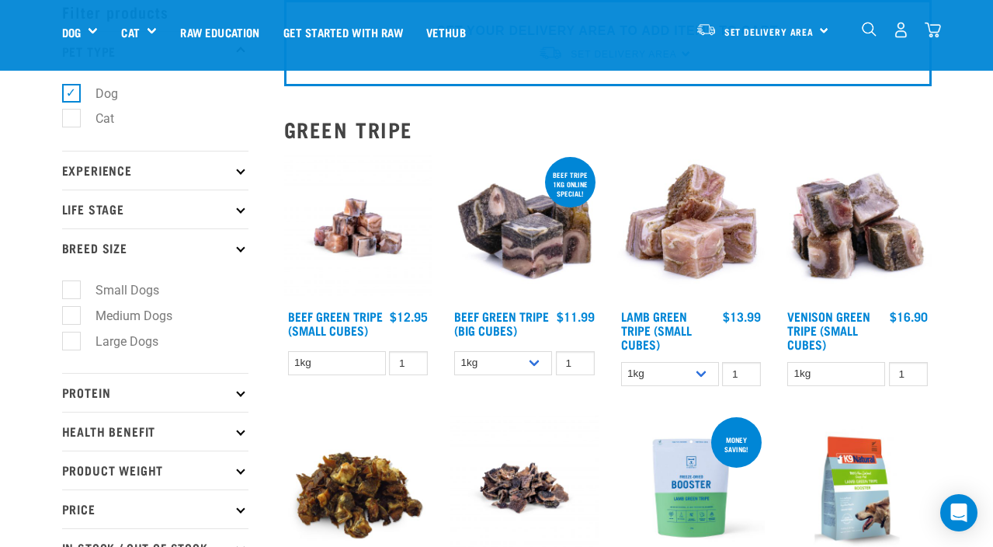
click at [154, 211] on p "Life Stage" at bounding box center [155, 208] width 186 height 39
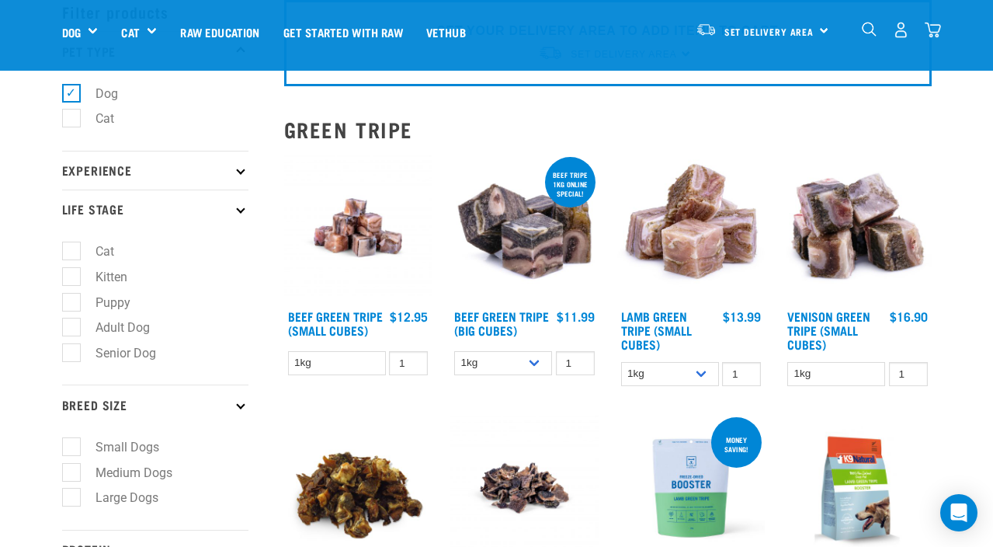
click at [80, 302] on label "Puppy" at bounding box center [104, 302] width 66 height 19
click at [72, 302] on input "Puppy" at bounding box center [67, 299] width 10 height 10
checkbox input "true"
